Goal: Task Accomplishment & Management: Manage account settings

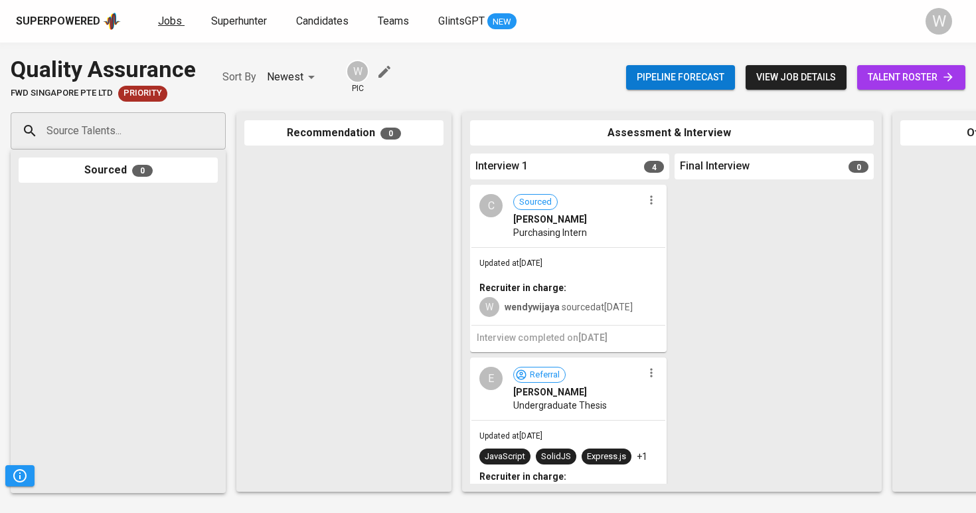
click at [163, 15] on span "Jobs" at bounding box center [170, 21] width 24 height 13
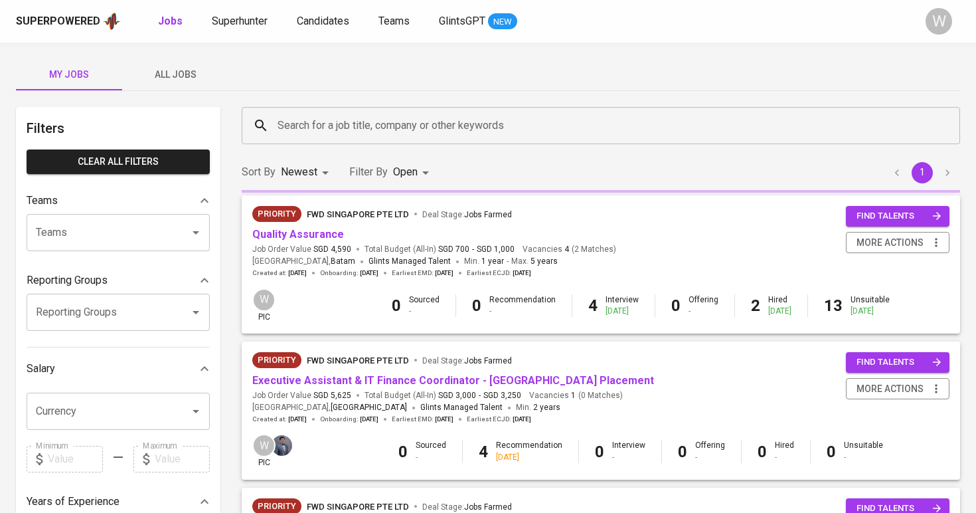
click at [310, 227] on span "Quality Assurance" at bounding box center [298, 234] width 92 height 15
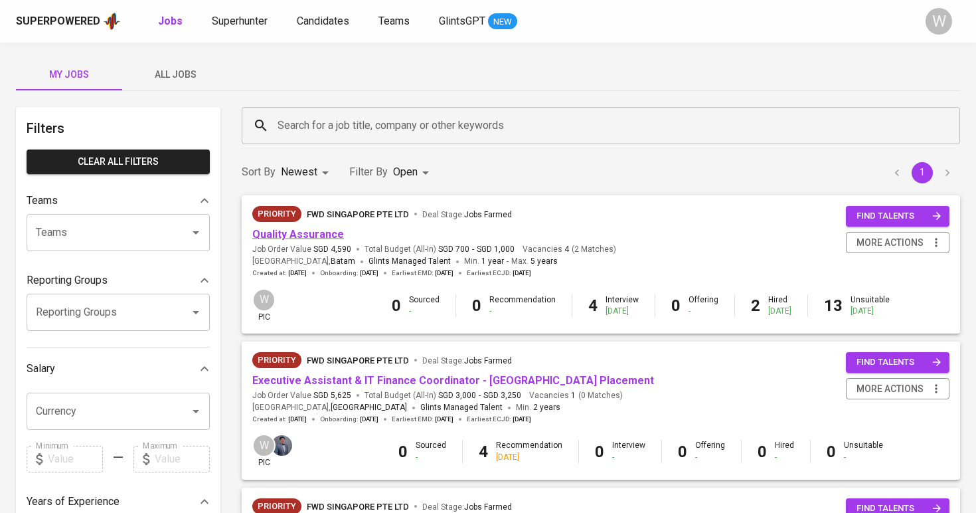
click at [310, 233] on link "Quality Assurance" at bounding box center [298, 234] width 92 height 13
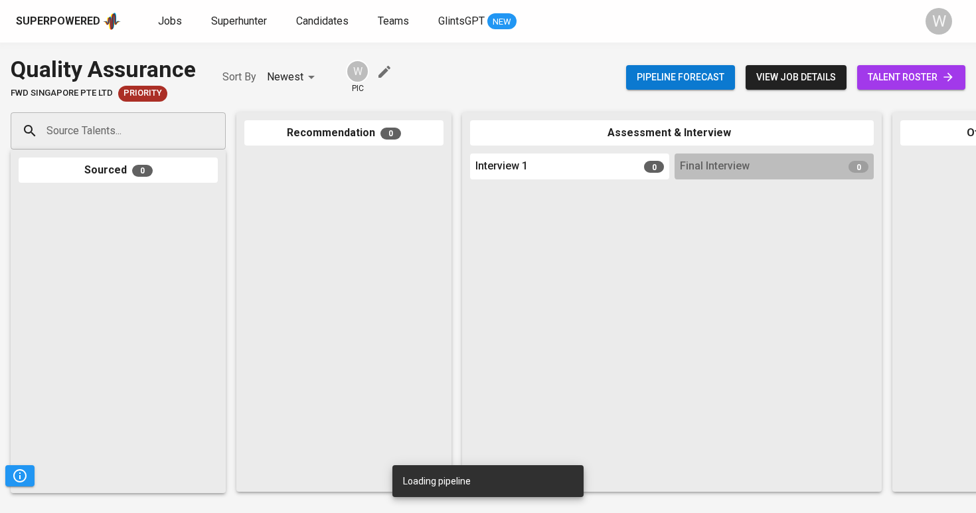
click at [911, 70] on span "talent roster" at bounding box center [911, 77] width 87 height 17
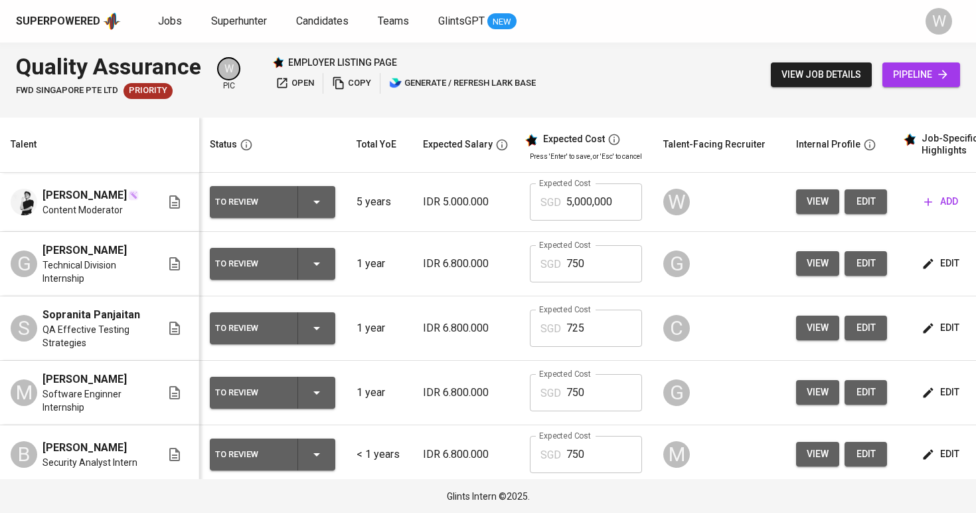
click at [875, 205] on button "edit" at bounding box center [866, 201] width 42 height 25
click at [602, 203] on input "5,000,000" at bounding box center [604, 201] width 76 height 37
type input "725"
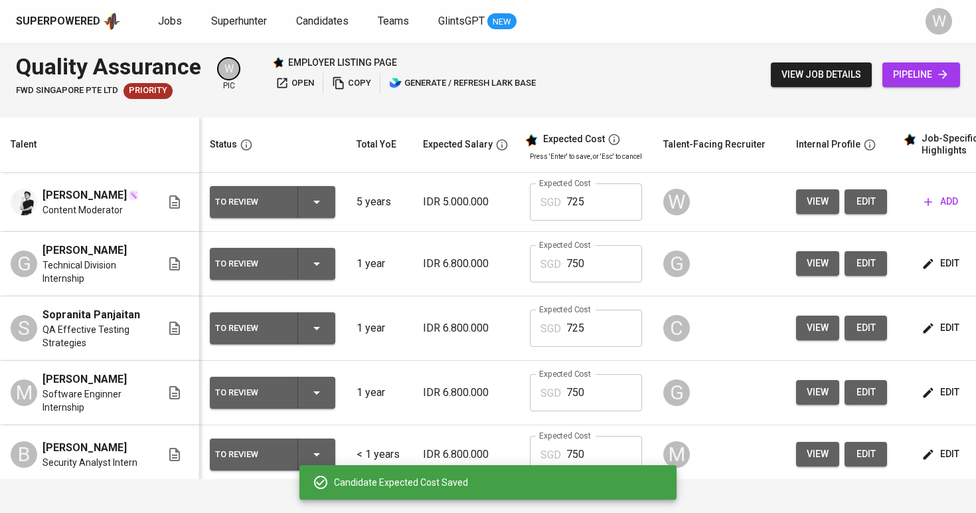
click at [469, 281] on td "IDR 6.800.000" at bounding box center [465, 264] width 107 height 64
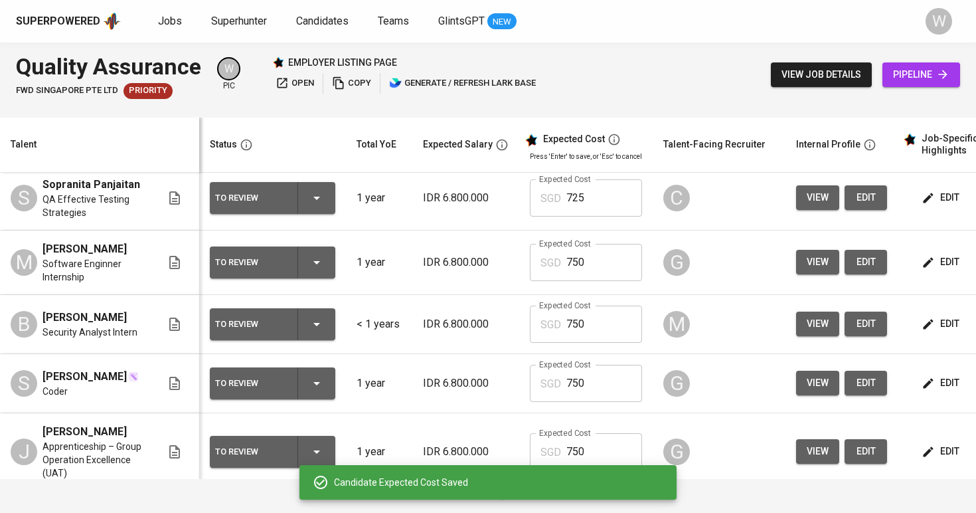
scroll to position [133, 0]
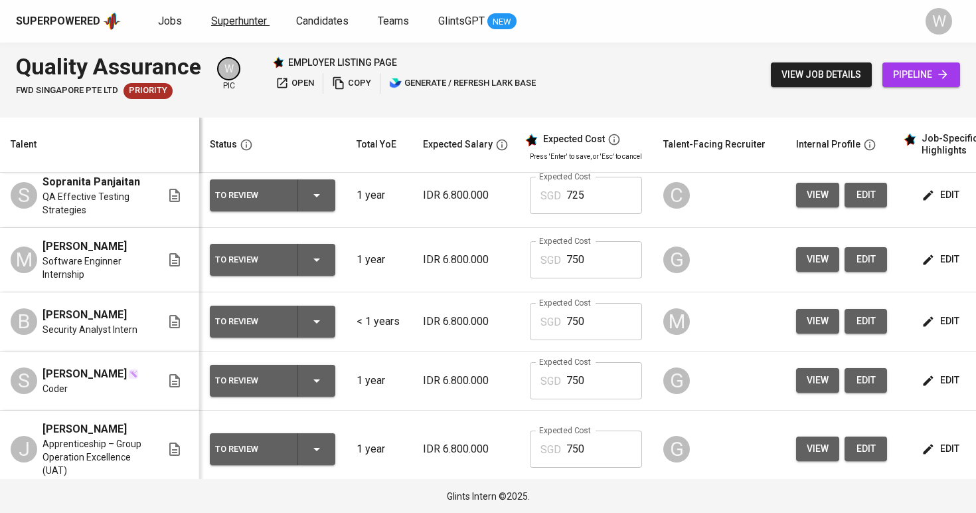
click at [230, 28] on link "Superhunter" at bounding box center [240, 21] width 58 height 17
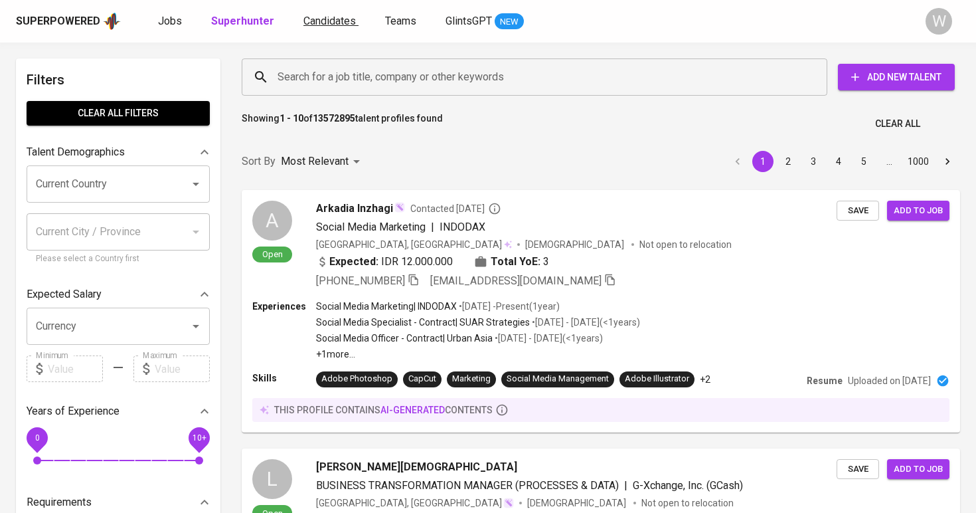
click at [320, 23] on span "Candidates" at bounding box center [329, 21] width 52 height 13
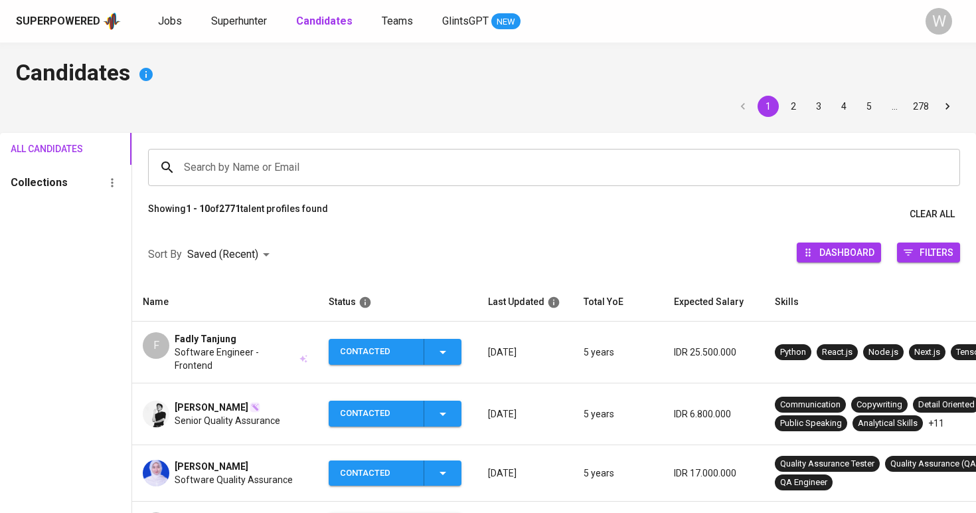
click at [311, 163] on input "Search by Name or Email" at bounding box center [558, 167] width 754 height 25
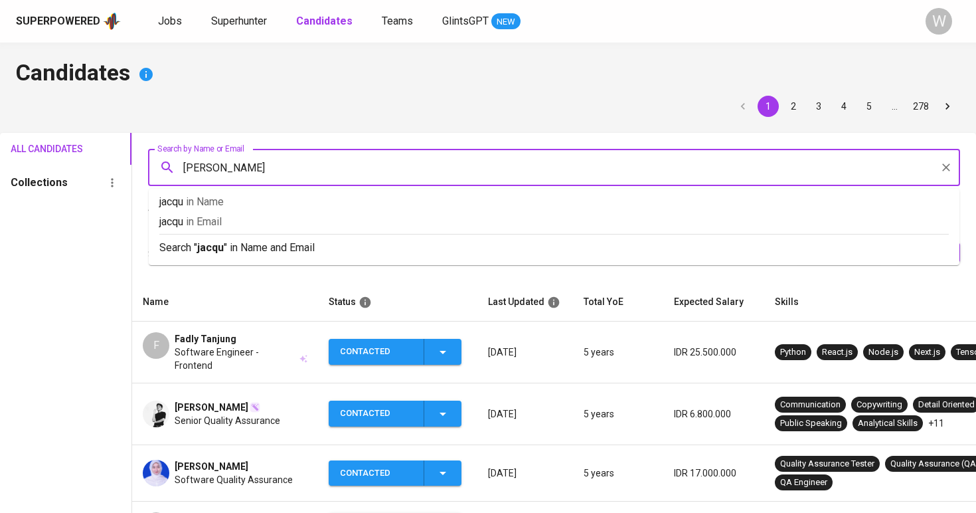
type input "[PERSON_NAME]"
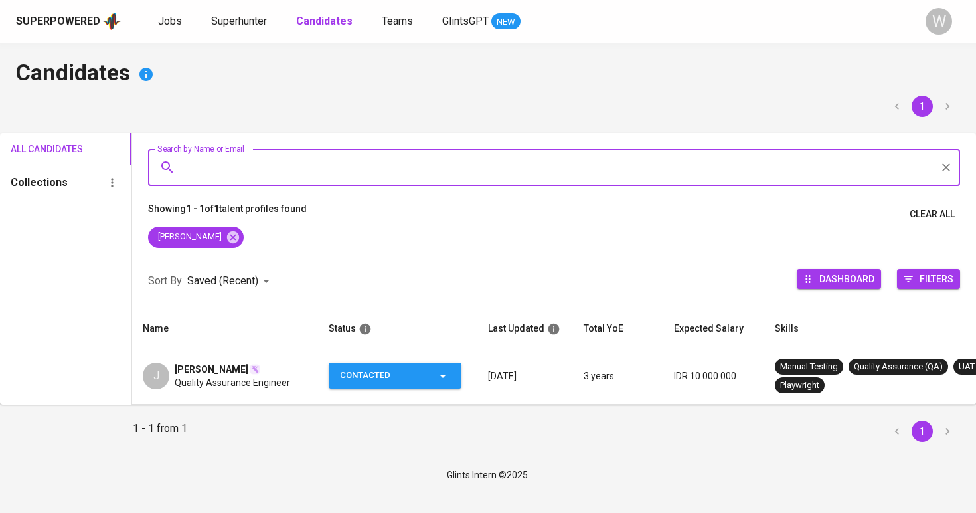
click at [221, 357] on td "J [PERSON_NAME] Quality Assurance Engineer" at bounding box center [225, 376] width 186 height 56
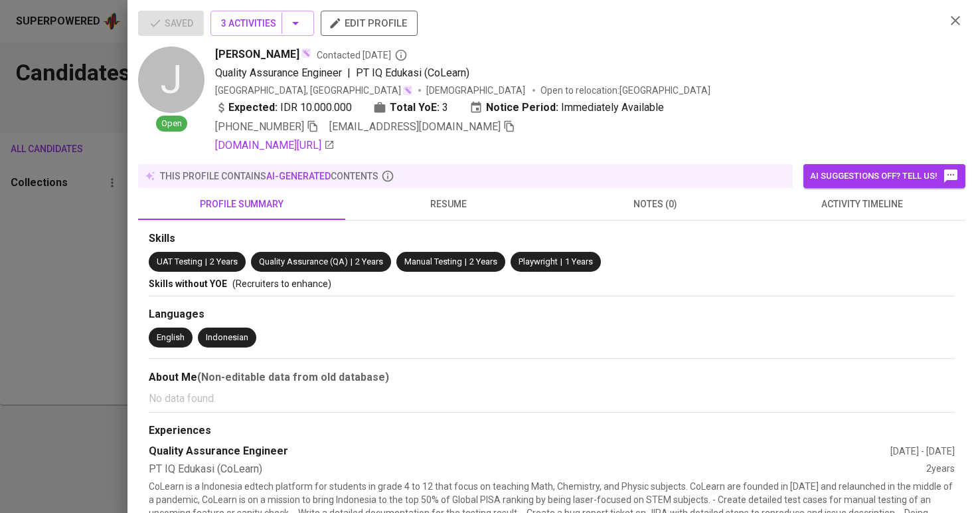
click at [503, 130] on icon "button" at bounding box center [509, 126] width 12 height 12
click at [135, 236] on div "Saved 3 Activities edit profile J Open [PERSON_NAME] Contacted [DATE] Quality A…" at bounding box center [551, 256] width 848 height 513
click at [126, 166] on div at bounding box center [488, 256] width 976 height 513
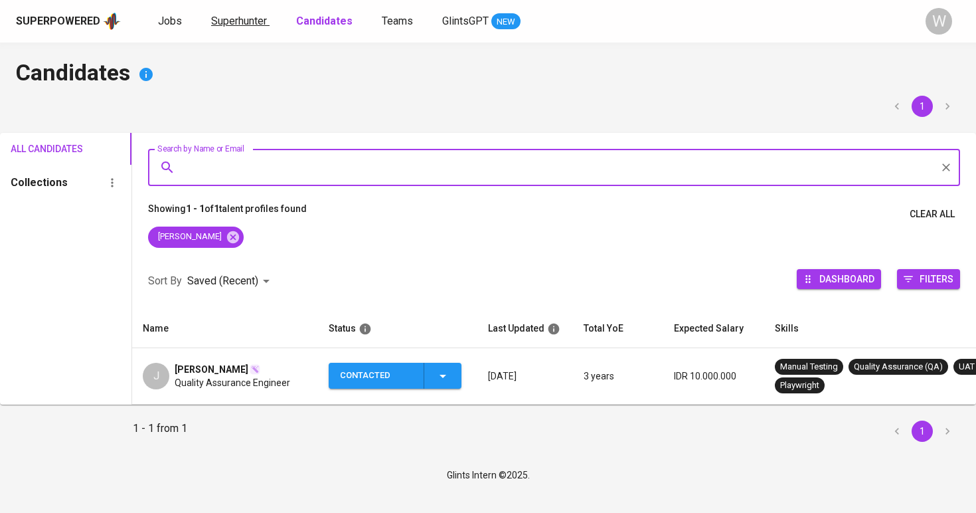
click at [218, 22] on span "Superhunter" at bounding box center [239, 21] width 56 height 13
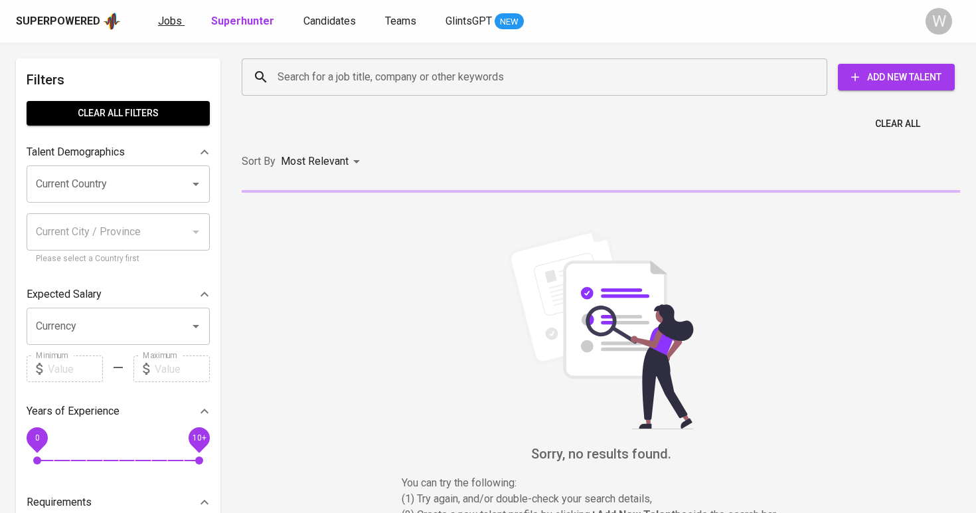
click at [159, 21] on span "Jobs" at bounding box center [170, 21] width 24 height 13
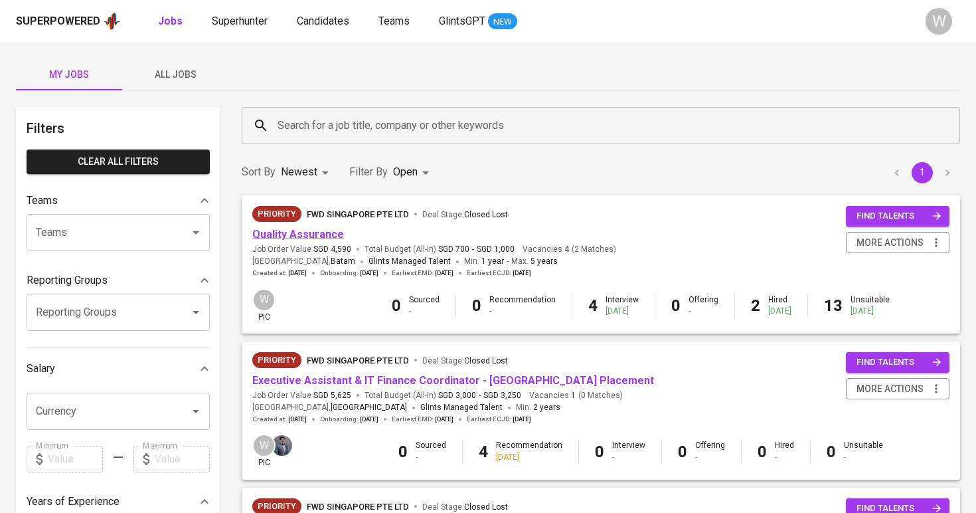
click at [292, 230] on link "Quality Assurance" at bounding box center [298, 234] width 92 height 13
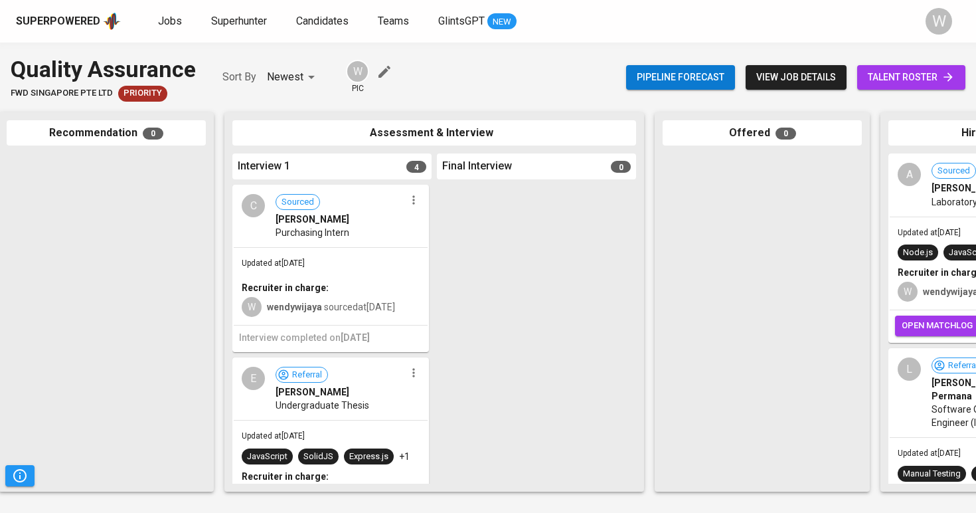
scroll to position [0, 398]
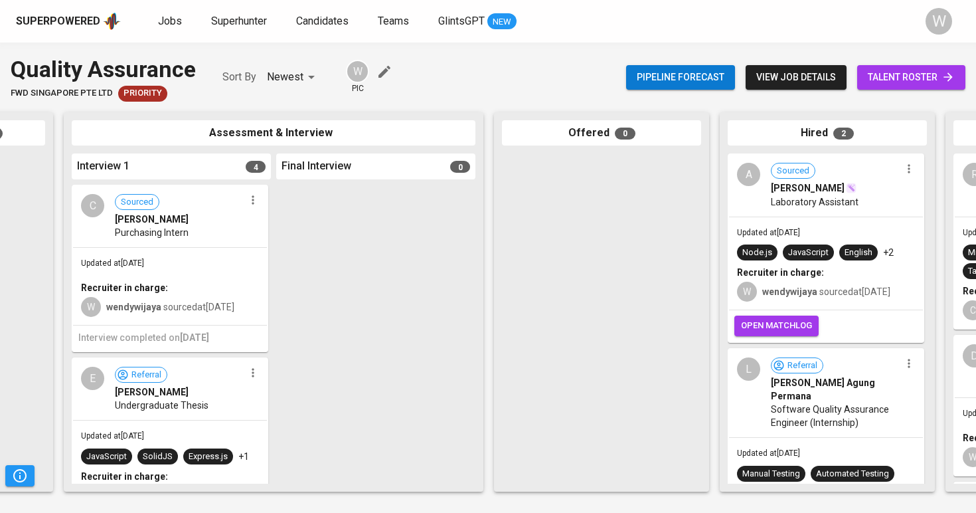
click at [783, 333] on span "open matchlog" at bounding box center [776, 325] width 71 height 15
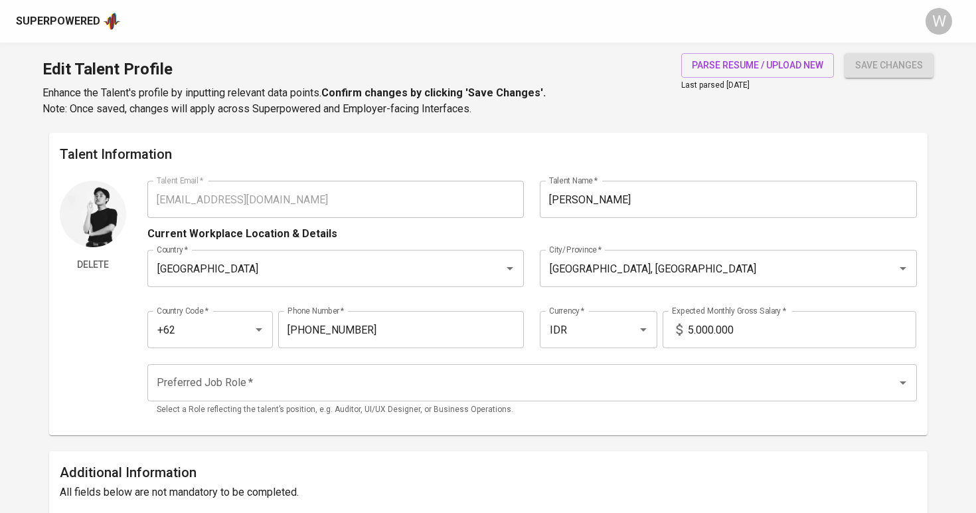
click at [679, 67] on div "parse resume / upload new Last parsed Feb 17, 2025 save changes" at bounding box center [799, 85] width 268 height 64
click at [694, 64] on span "parse resume / upload new" at bounding box center [757, 65] width 131 height 17
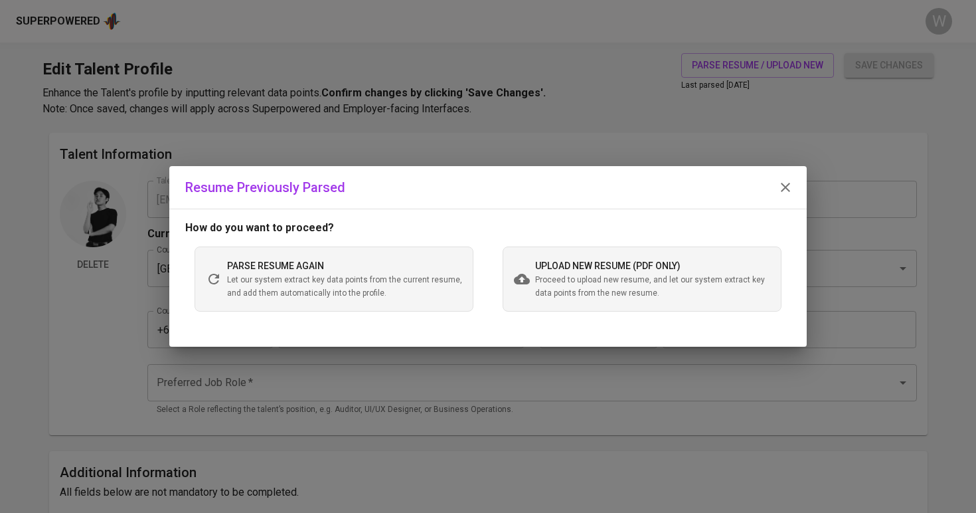
click at [542, 300] on div "upload new resume (pdf only) Proceed to upload new resume, and let our system e…" at bounding box center [642, 278] width 279 height 65
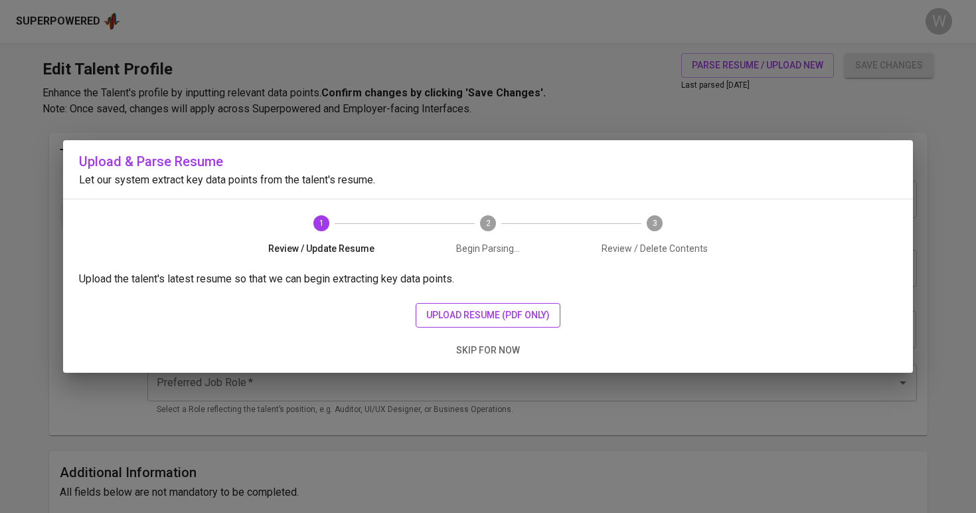
click at [522, 310] on span "upload resume (pdf only)" at bounding box center [487, 315] width 123 height 17
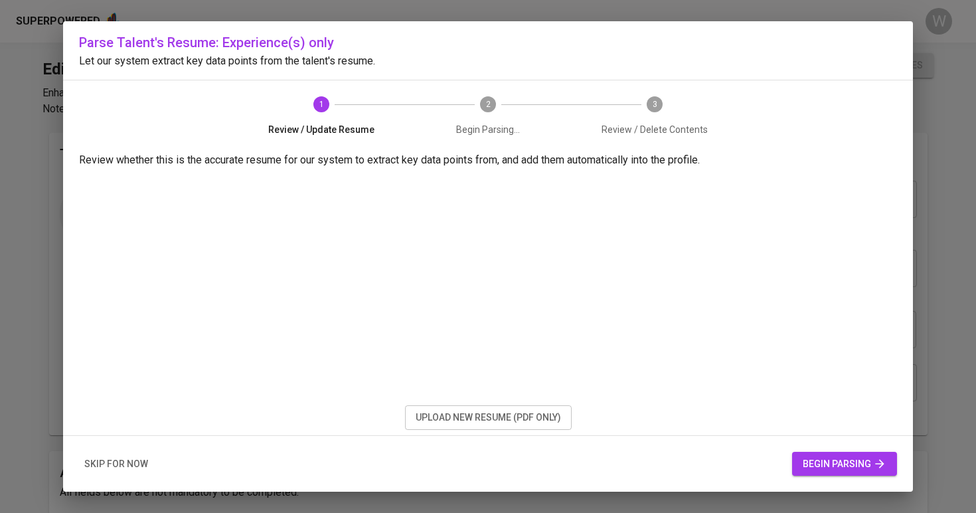
click at [836, 461] on span "begin parsing" at bounding box center [845, 463] width 84 height 17
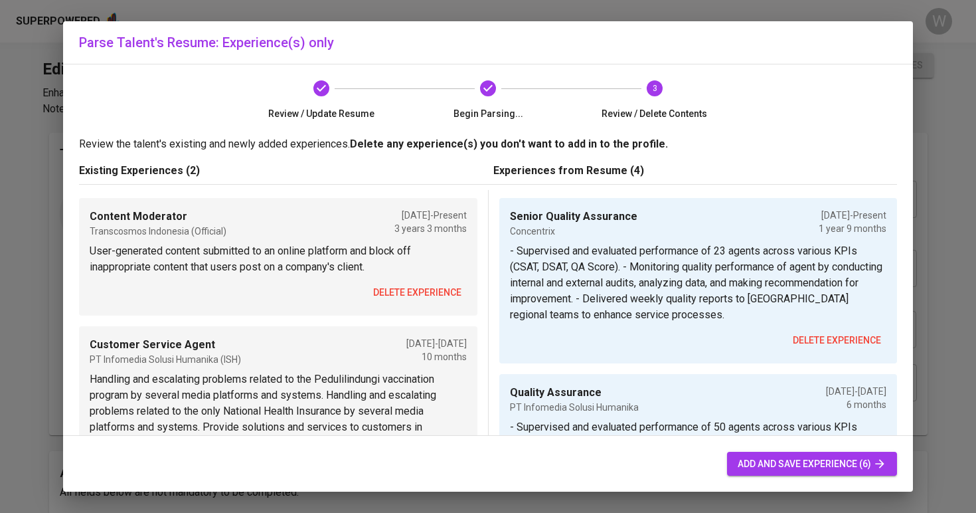
click at [414, 295] on span "delete experience" at bounding box center [417, 292] width 88 height 17
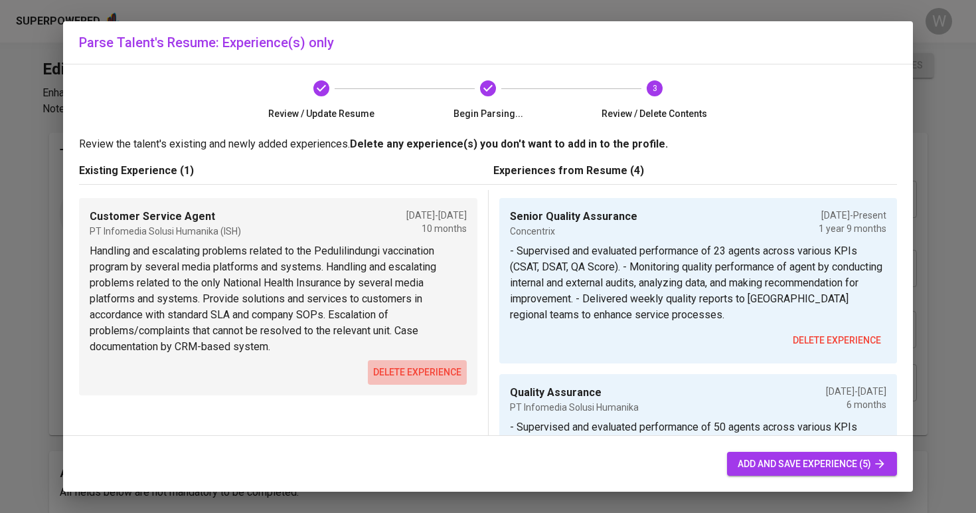
click at [407, 374] on span "delete experience" at bounding box center [417, 372] width 88 height 17
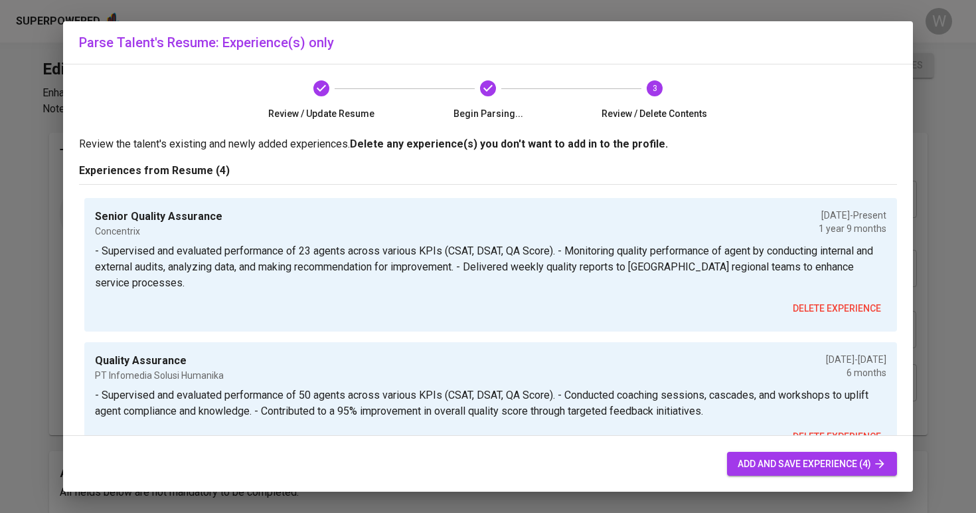
click at [749, 455] on span "add and save experience (4)" at bounding box center [812, 463] width 149 height 17
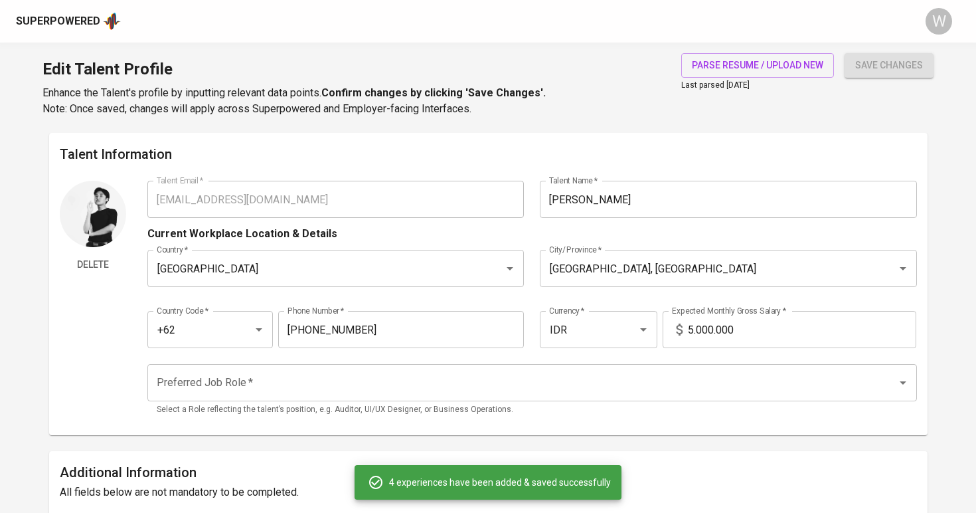
type input "Senior Quality Assurance"
type input "Concentrix"
type input "01/01/2024"
type textarea "- Supervised and evaluated performance of 23 agents across various KPIs (CSAT, …"
type input "Quality Assurance"
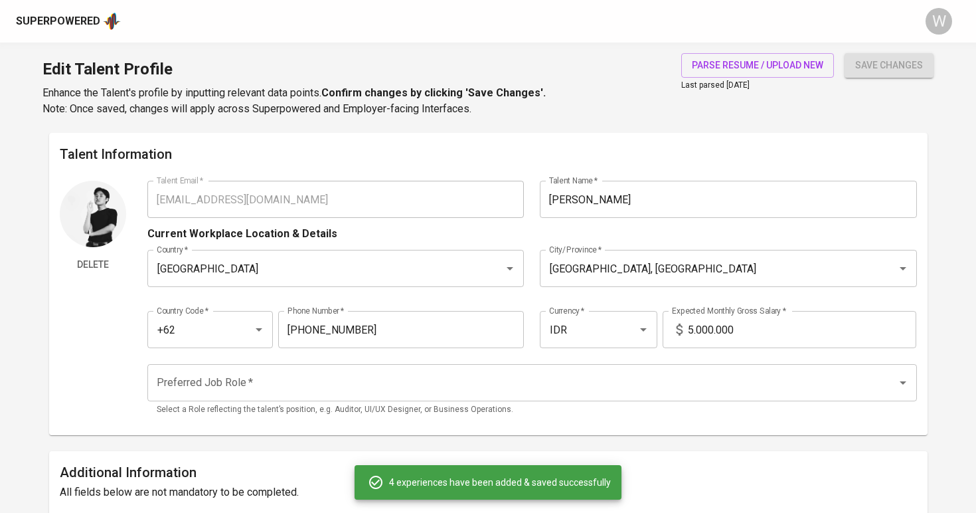
type input "PT Infomedia Solusi Humanika"
type input "07/01/2023"
type input "01/01/2024"
type textarea "- Supervised and evaluated performance of 50 agents across various KPIs (CSAT, …"
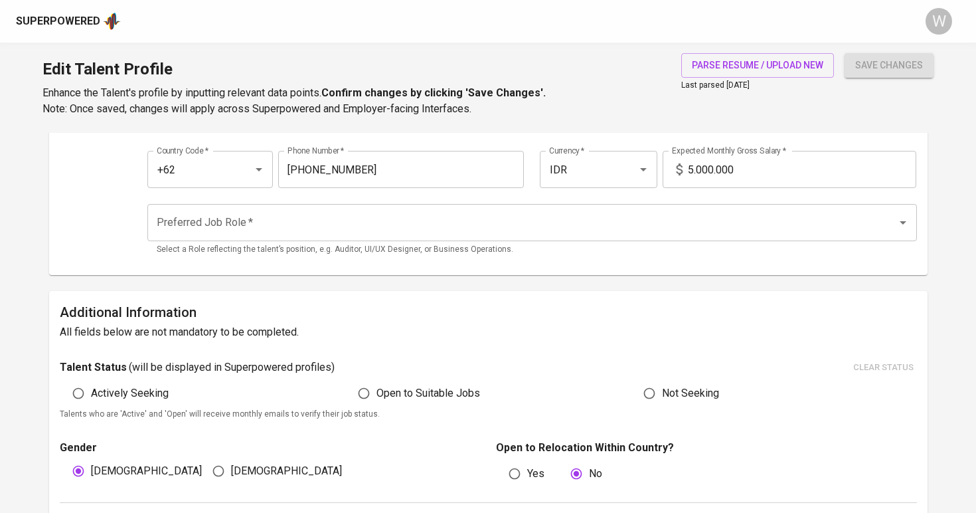
scroll to position [111, 0]
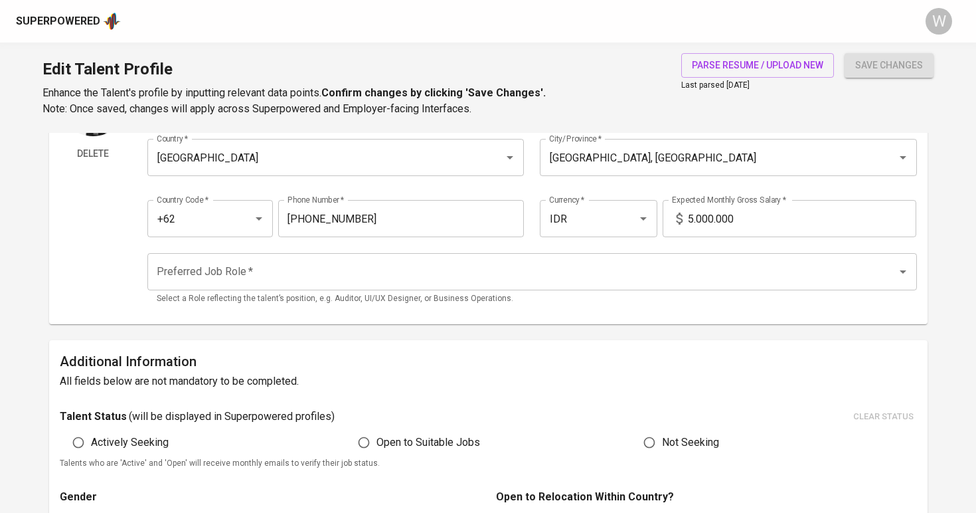
click at [371, 439] on input "Open to Suitable Jobs" at bounding box center [363, 442] width 25 height 25
radio input "true"
click at [688, 226] on input "5.000.000" at bounding box center [802, 218] width 228 height 37
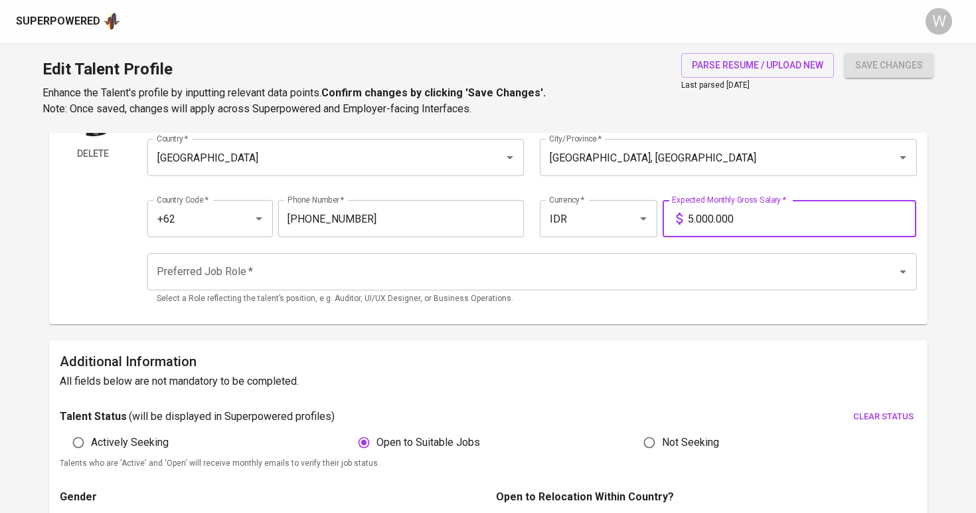
click at [693, 220] on input "5.000.000" at bounding box center [802, 218] width 228 height 37
type input "6.800.000"
click at [645, 275] on input "Preferred Job Role   *" at bounding box center [513, 271] width 720 height 25
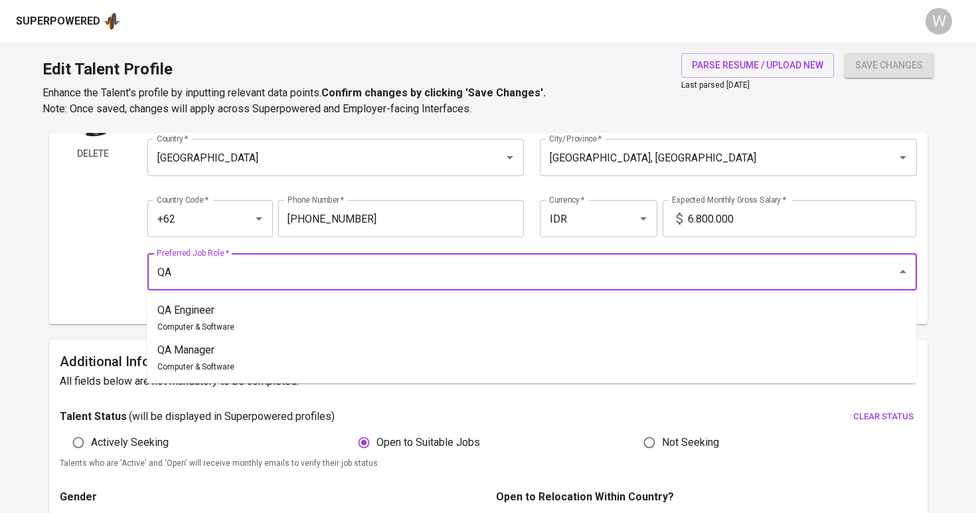
click at [613, 297] on ul "QA Engineer Computer & Software QA Manager Computer & Software" at bounding box center [531, 338] width 769 height 90
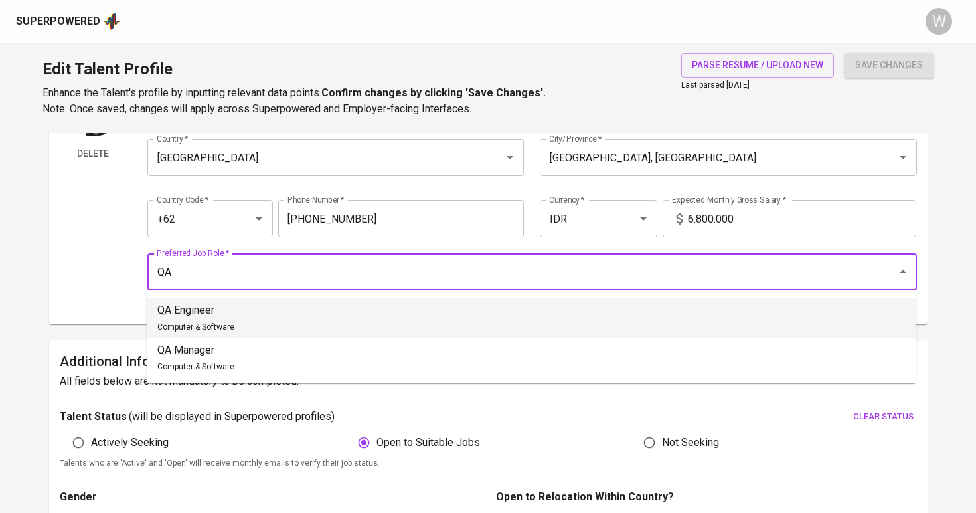
click at [605, 316] on li "QA Engineer Computer & Software" at bounding box center [531, 318] width 769 height 40
type input "QA Engineer"
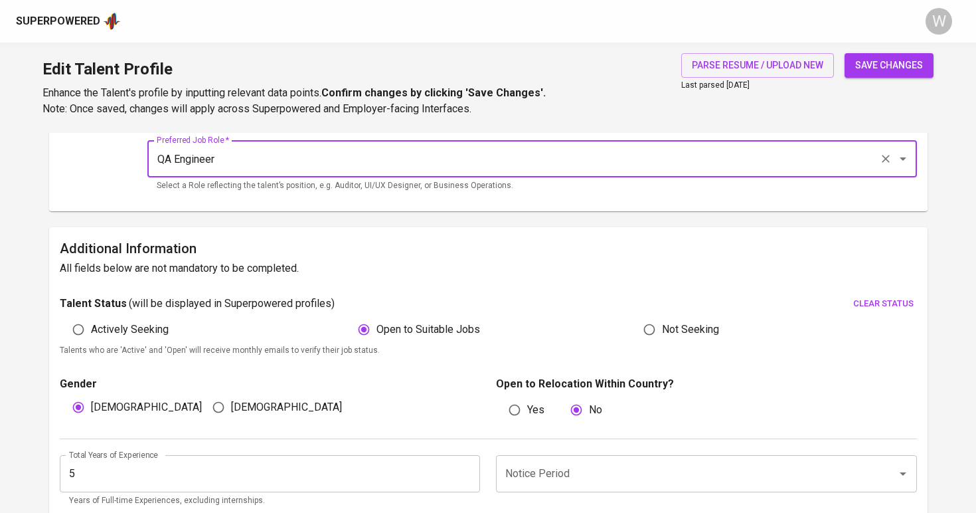
scroll to position [236, 0]
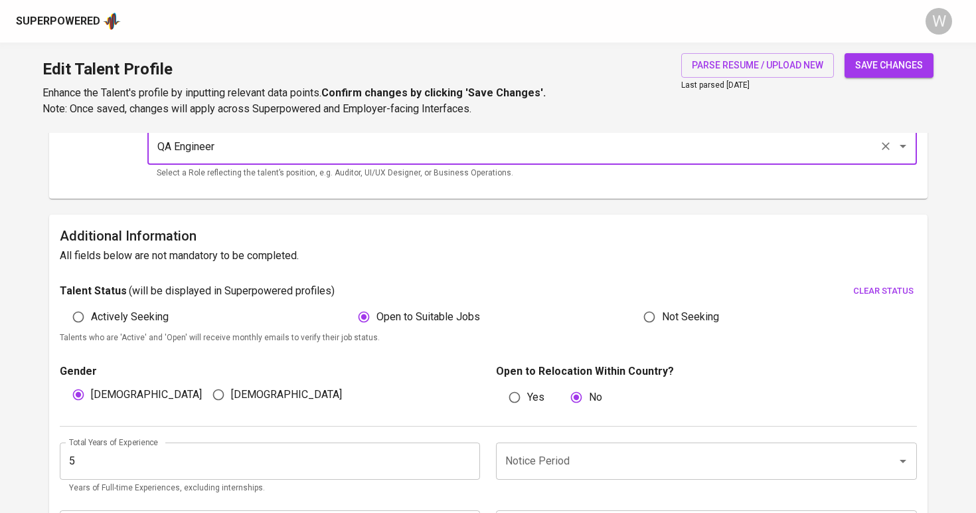
click at [455, 386] on div "Male Female" at bounding box center [270, 394] width 421 height 25
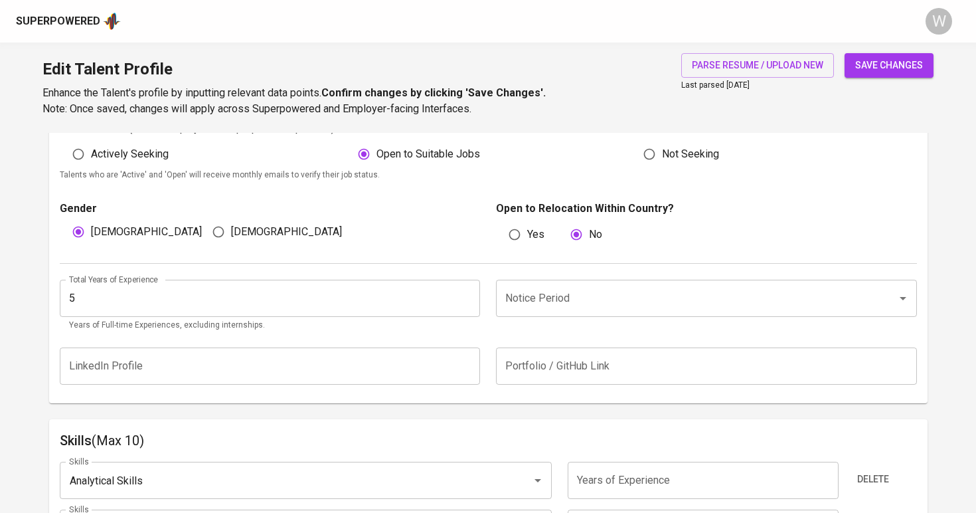
scroll to position [412, 0]
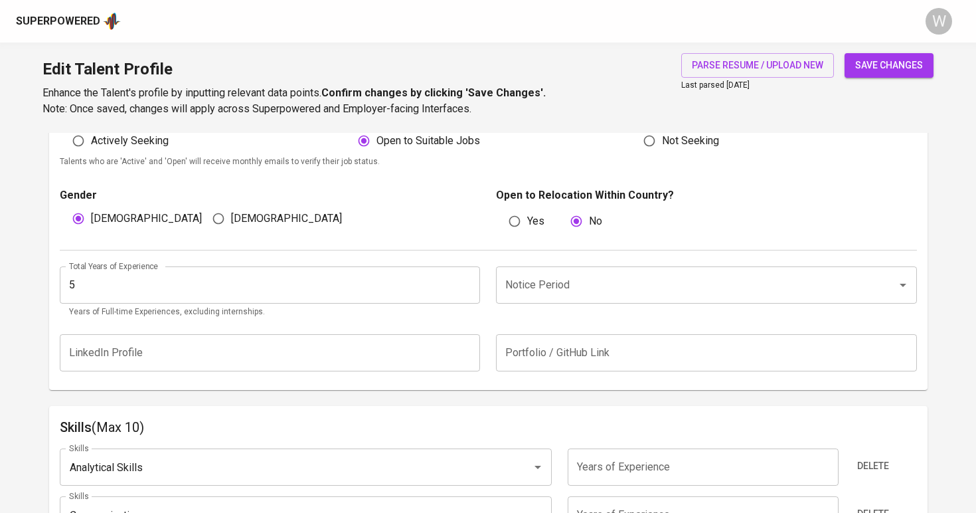
click at [550, 294] on input "Notice Period" at bounding box center [688, 284] width 372 height 25
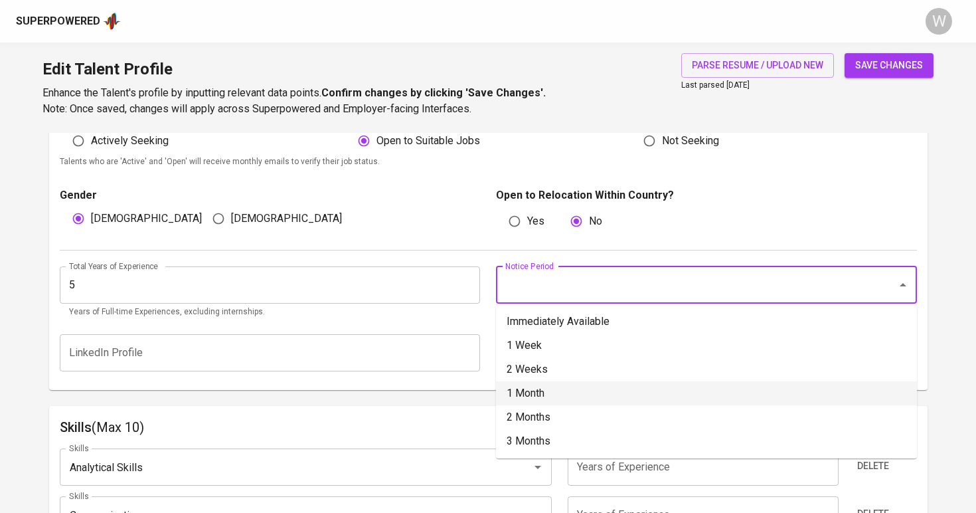
click at [521, 390] on li "1 Month" at bounding box center [706, 393] width 421 height 24
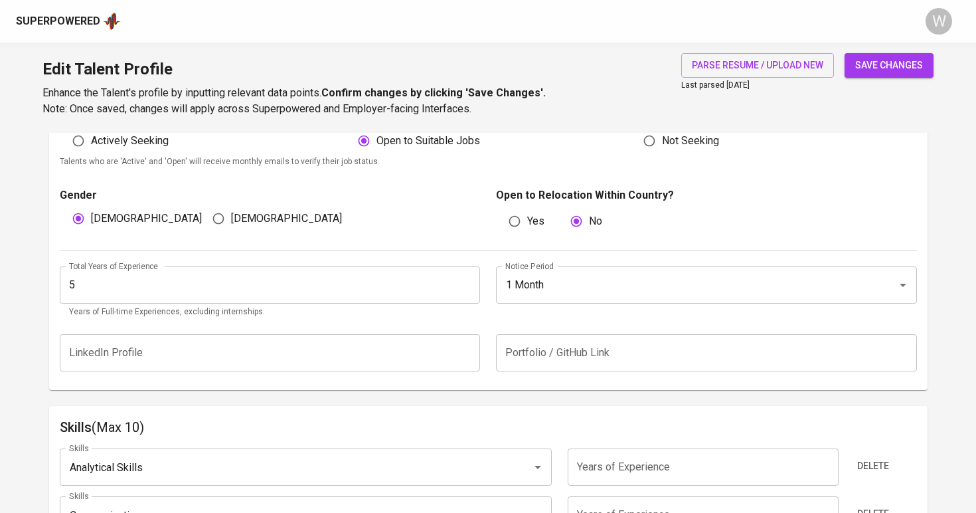
type input "1 Month"
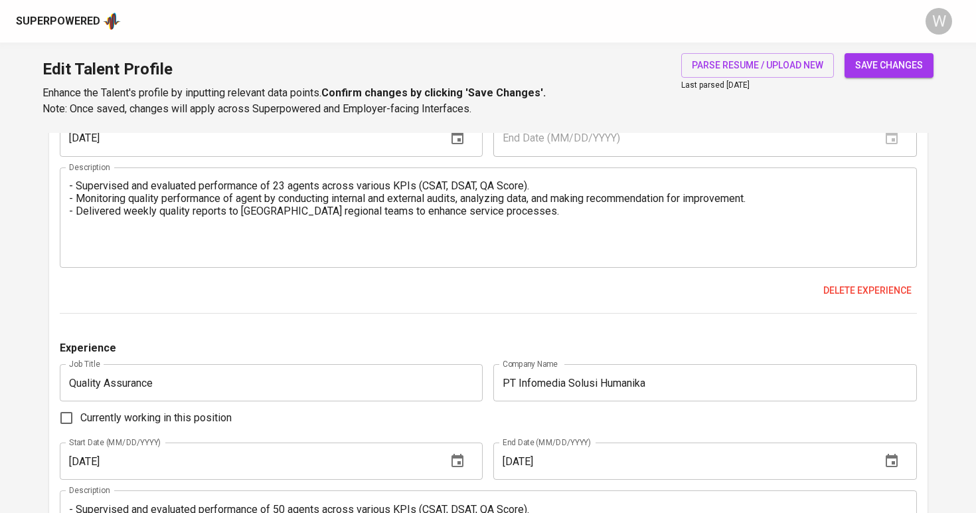
scroll to position [1427, 0]
click at [890, 67] on span "save changes" at bounding box center [889, 65] width 68 height 17
